Goal: Obtain resource: Download file/media

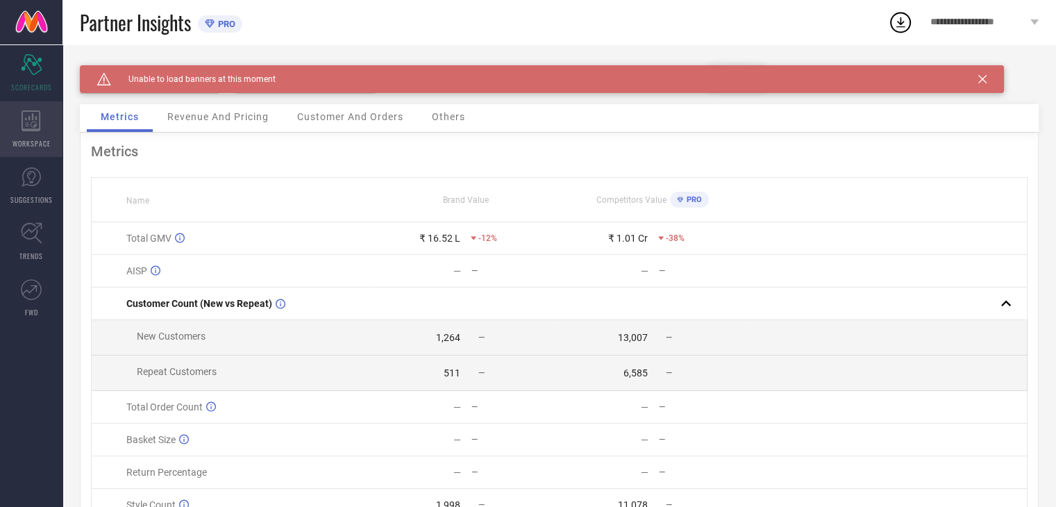
click at [24, 127] on icon at bounding box center [31, 120] width 19 height 21
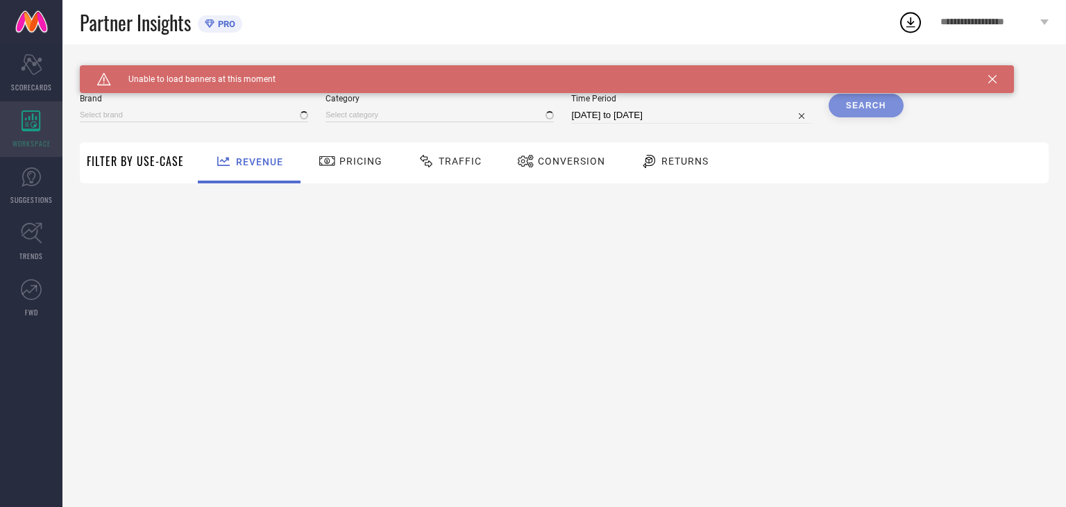
type input "[DEMOGRAPHIC_DATA] NAVY"
type input "All"
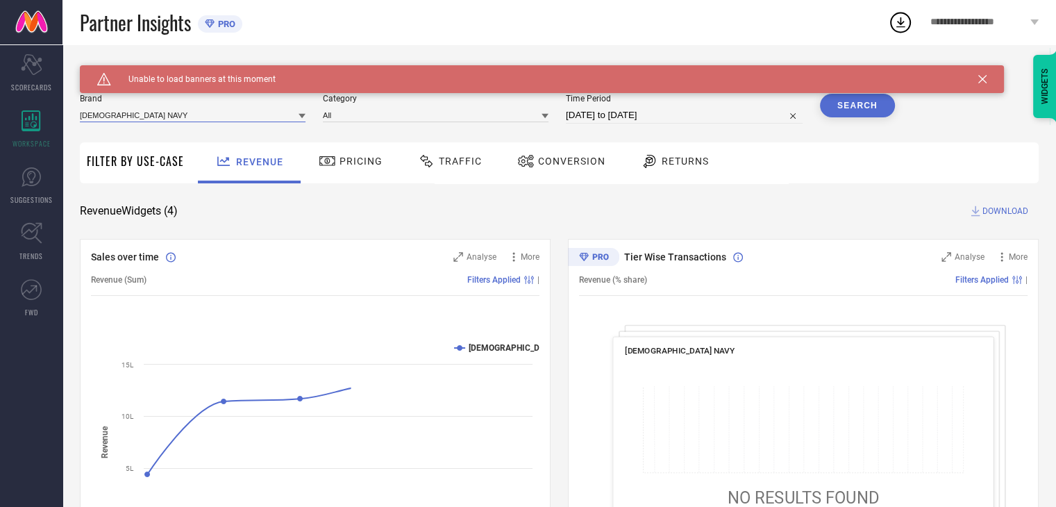
click at [246, 120] on input at bounding box center [193, 115] width 226 height 15
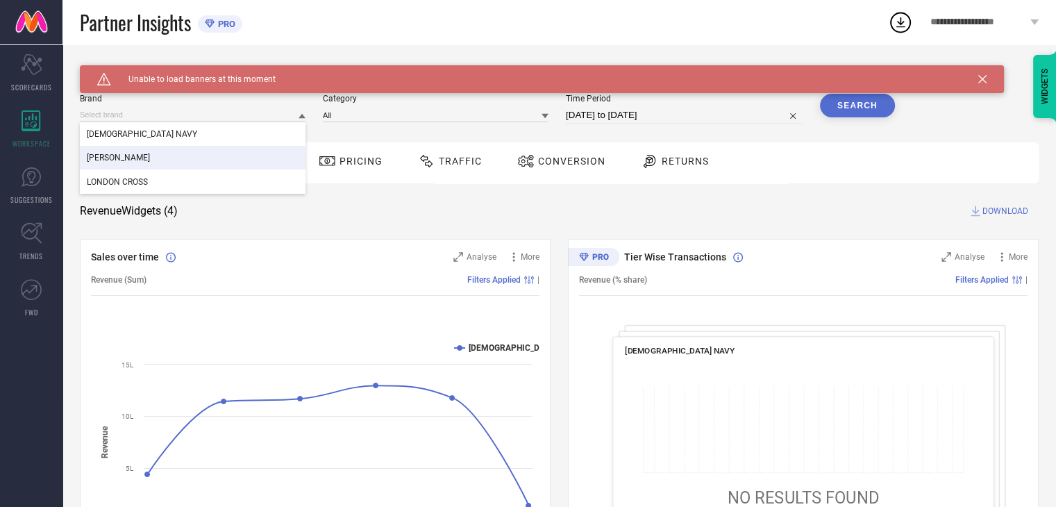
click at [185, 163] on div "[PERSON_NAME]" at bounding box center [193, 158] width 226 height 24
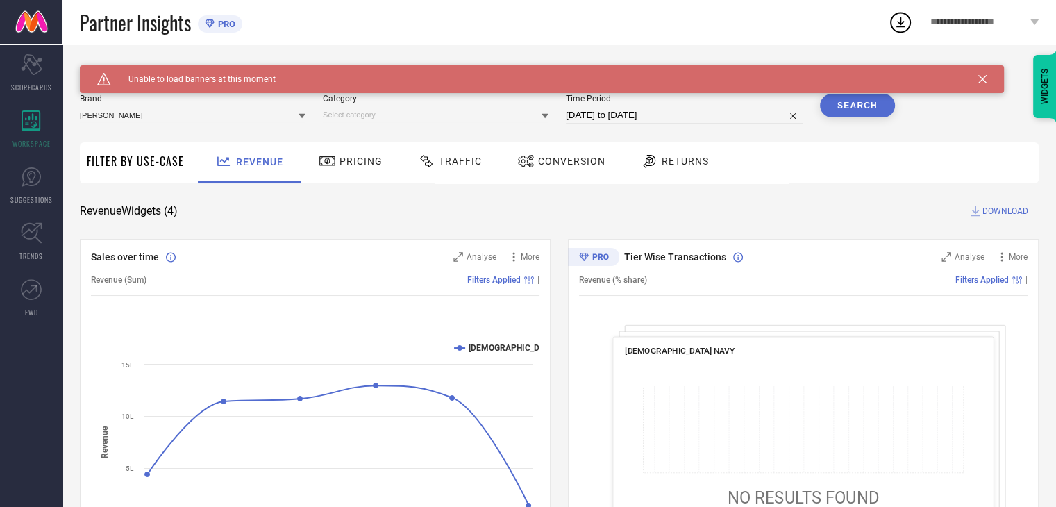
click at [330, 128] on div "[PERSON_NAME] Category Time Period [DATE] to [DATE] Search" at bounding box center [487, 115] width 815 height 42
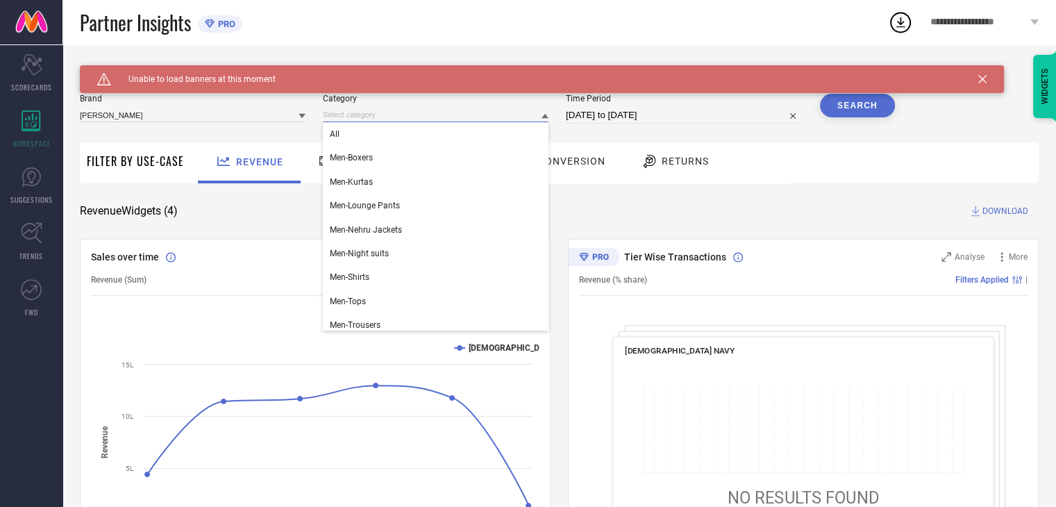
click at [342, 118] on input at bounding box center [436, 115] width 226 height 15
click at [360, 130] on div "All" at bounding box center [436, 134] width 226 height 24
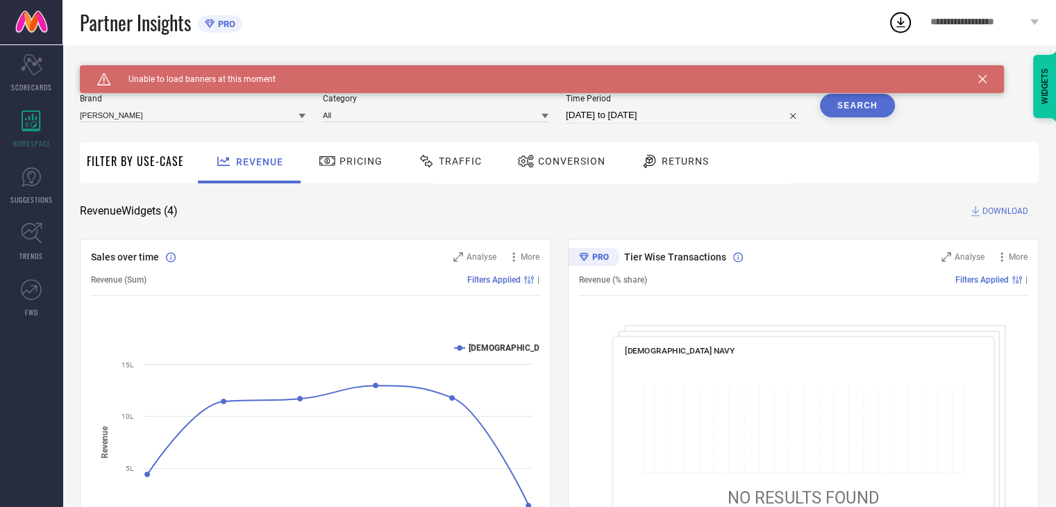
select select "8"
select select "2025"
select select "9"
select select "2025"
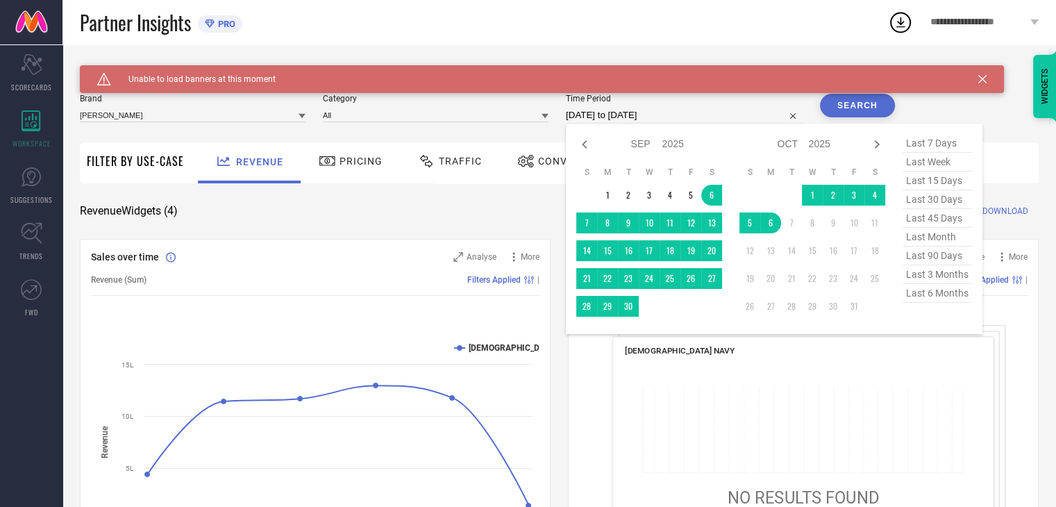
click at [605, 111] on input "[DATE] to [DATE]" at bounding box center [684, 115] width 237 height 17
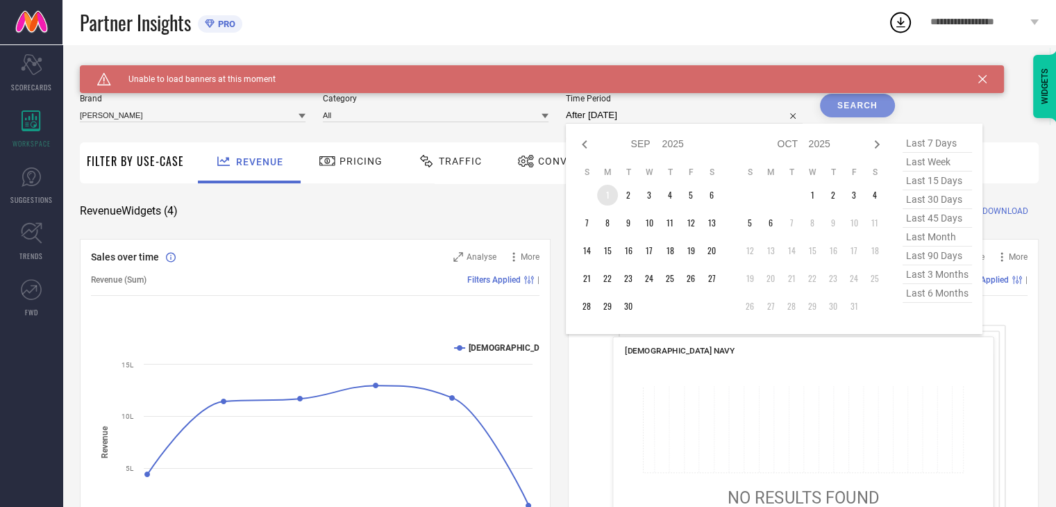
click at [611, 196] on td "1" at bounding box center [607, 195] width 21 height 21
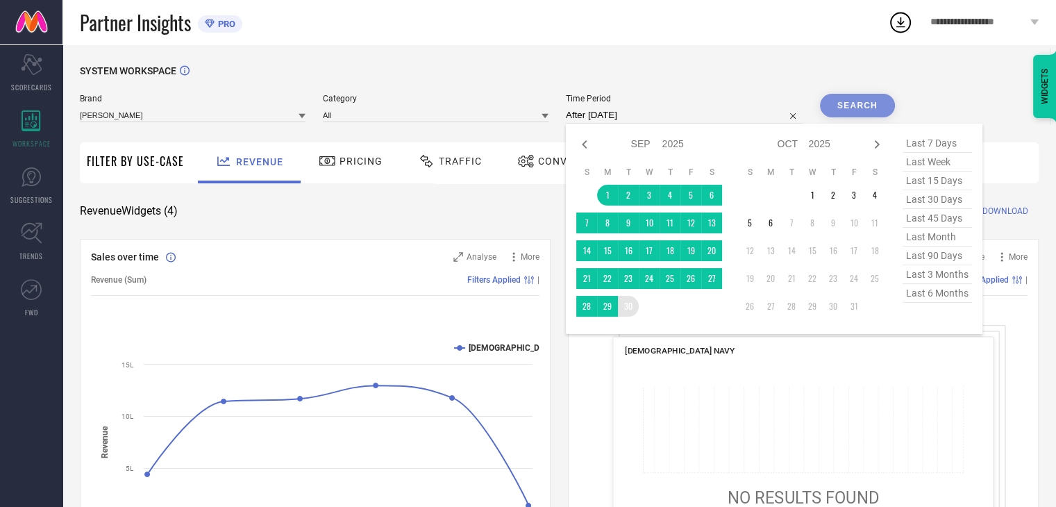
type input "[DATE] to [DATE]"
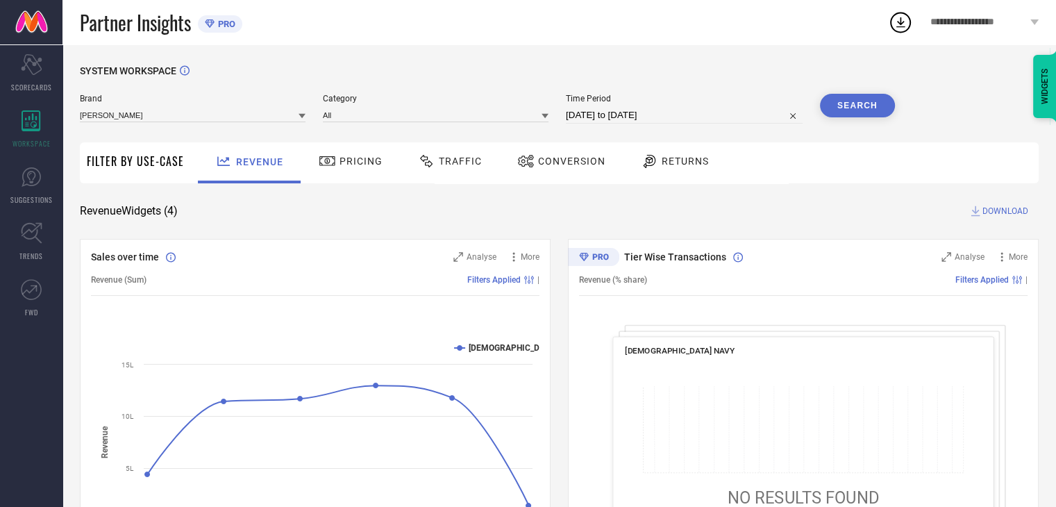
click at [854, 111] on button "Search" at bounding box center [857, 106] width 75 height 24
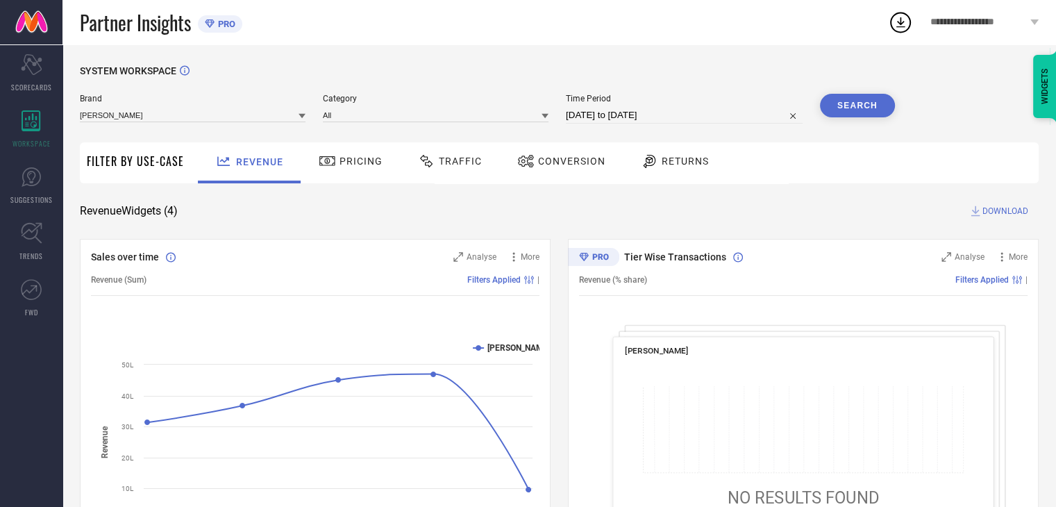
click at [560, 160] on span "Conversion" at bounding box center [571, 161] width 67 height 11
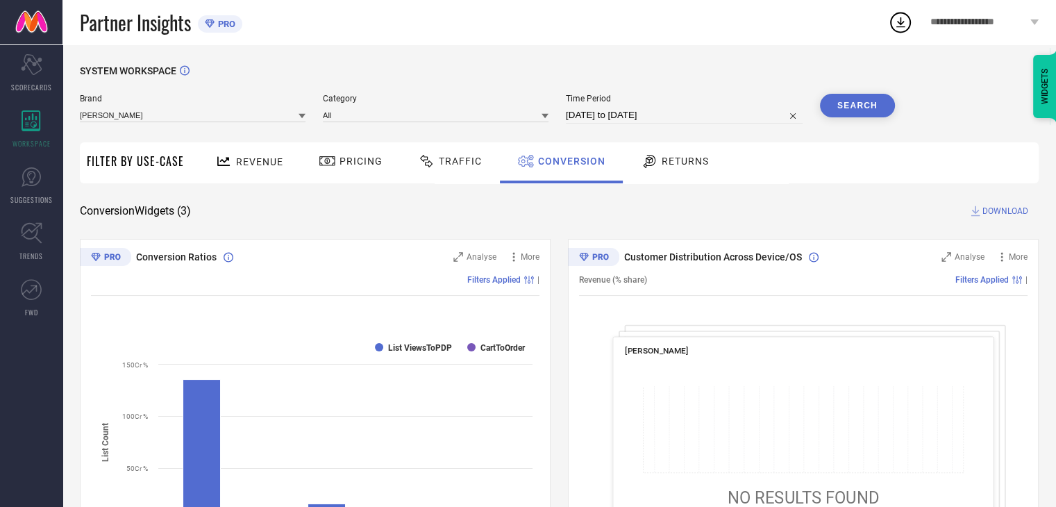
click at [989, 209] on span "DOWNLOAD" at bounding box center [1005, 211] width 46 height 14
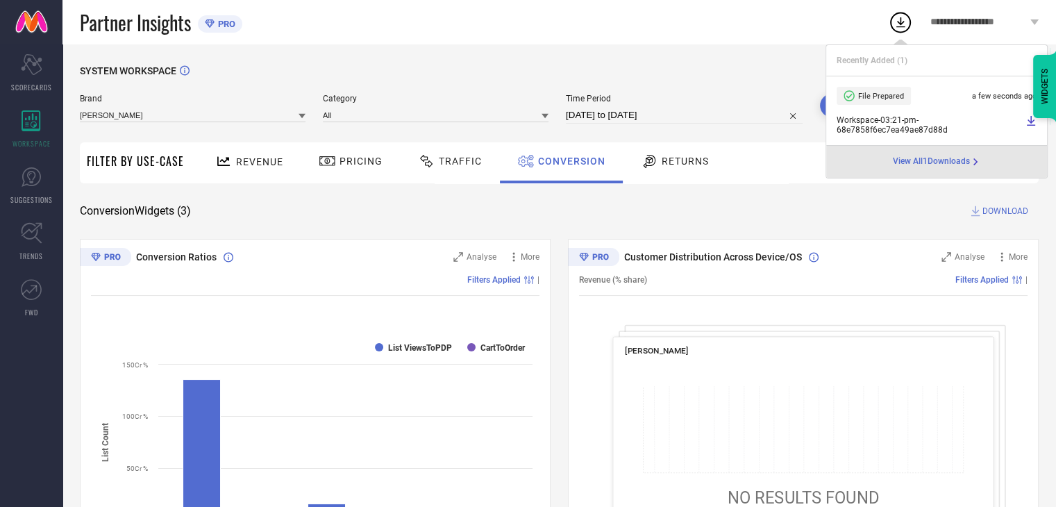
click at [808, 73] on div "SYSTEM WORKSPACE" at bounding box center [559, 79] width 959 height 28
